Goal: Task Accomplishment & Management: Use online tool/utility

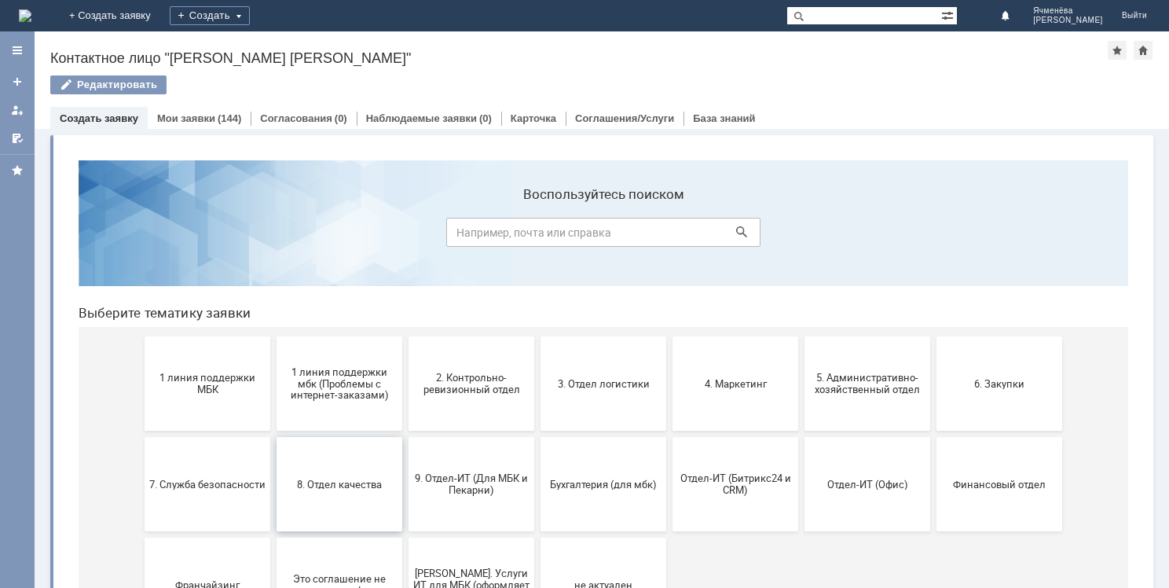
click at [368, 456] on button "8. Отдел качества" at bounding box center [339, 484] width 126 height 94
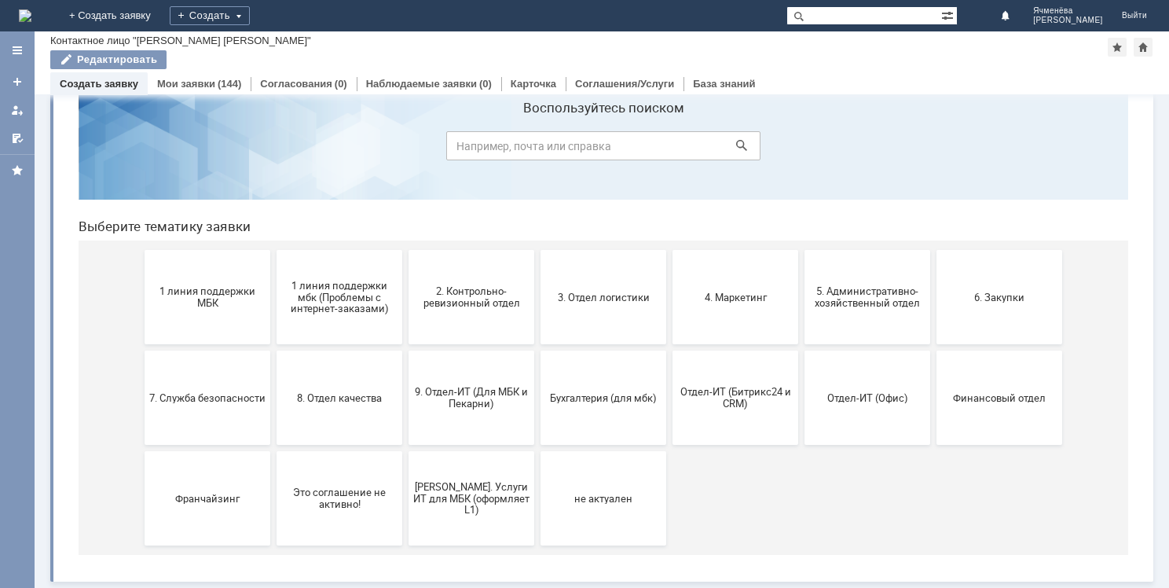
scroll to position [52, 0]
click at [618, 311] on button "3. Отдел логистики" at bounding box center [603, 297] width 126 height 94
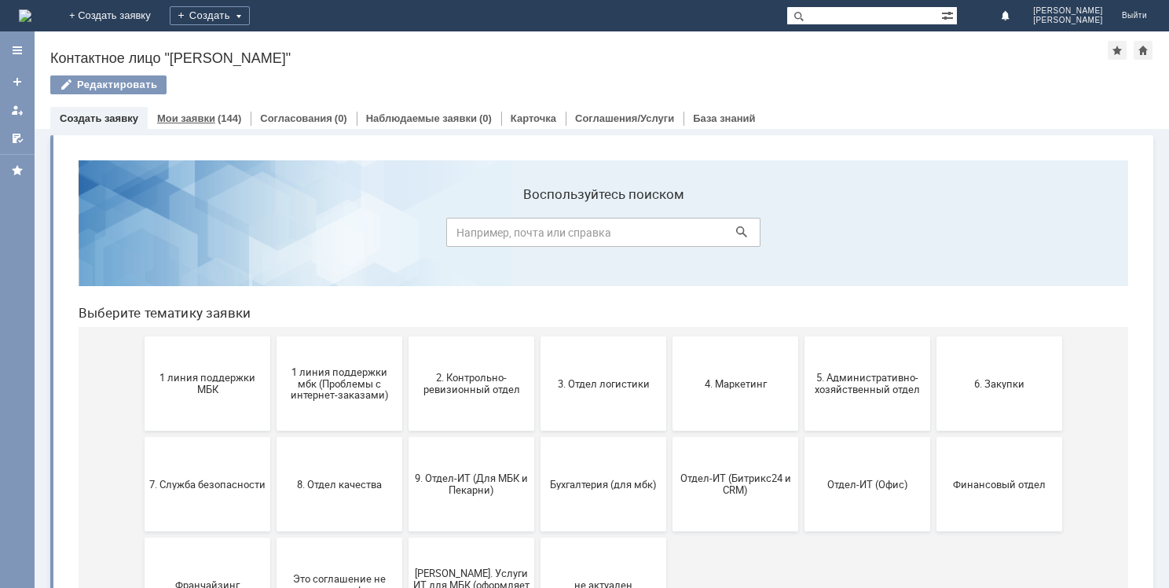
click at [198, 114] on link "Мои заявки" at bounding box center [186, 118] width 58 height 12
click at [933, 7] on input "text" at bounding box center [863, 15] width 155 height 19
type input "бухгалтерия"
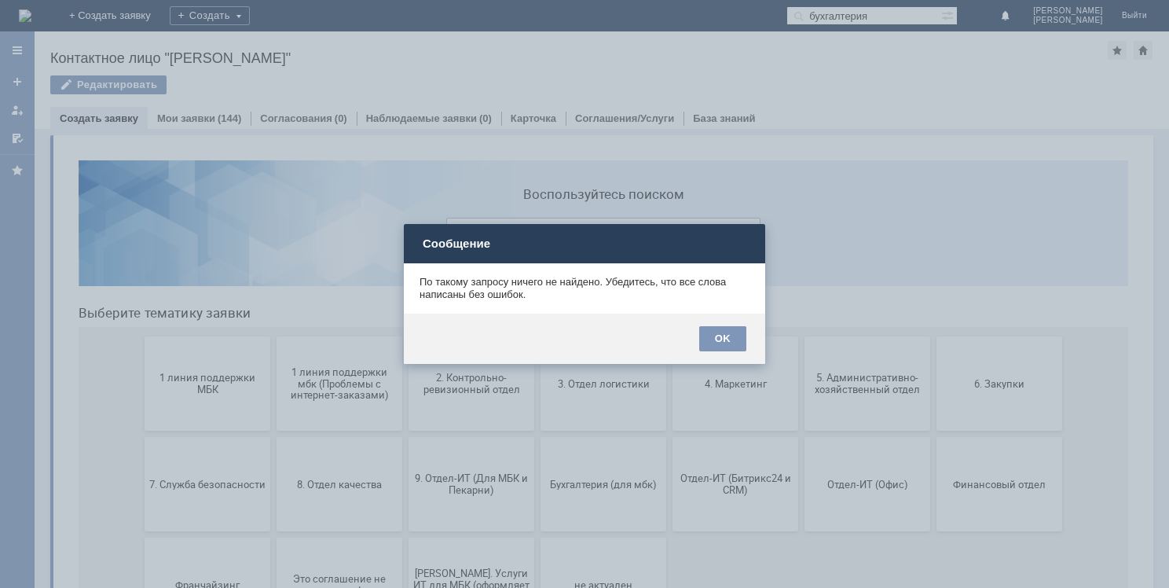
click at [726, 356] on div "OK" at bounding box center [584, 338] width 361 height 50
click at [723, 346] on div "OK" at bounding box center [722, 338] width 47 height 25
